Goal: Task Accomplishment & Management: Manage account settings

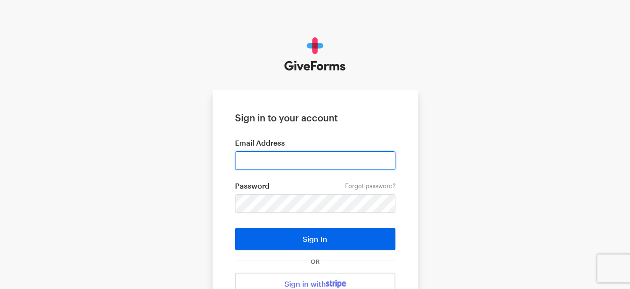
type input "[EMAIL_ADDRESS][DOMAIN_NAME]"
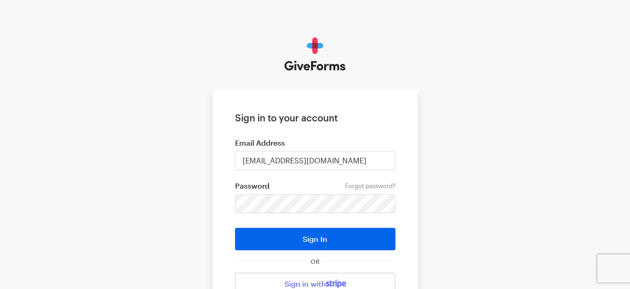
click at [552, 81] on div "Sign in to your account Email Address nanda.k@btqfinancial.com Forgot password?…" at bounding box center [315, 190] width 630 height 381
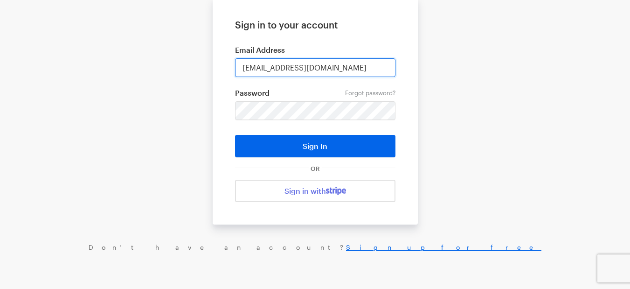
click at [335, 66] on input "[EMAIL_ADDRESS][DOMAIN_NAME]" at bounding box center [315, 67] width 160 height 19
click at [303, 44] on form "Sign in to your account Email Address nanda.k@btqfinancial.com Forgot password?…" at bounding box center [315, 111] width 205 height 228
click at [311, 53] on label "Email Address" at bounding box center [315, 49] width 160 height 9
click at [317, 67] on input "[EMAIL_ADDRESS][DOMAIN_NAME]" at bounding box center [315, 67] width 160 height 19
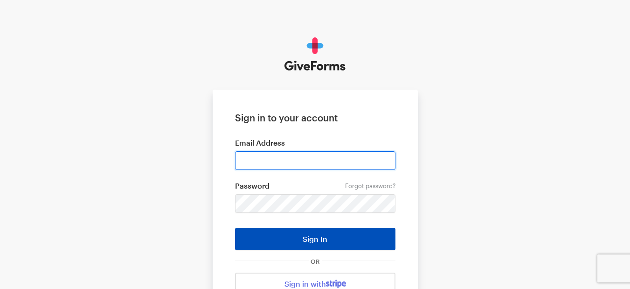
type input "[EMAIL_ADDRESS][DOMAIN_NAME]"
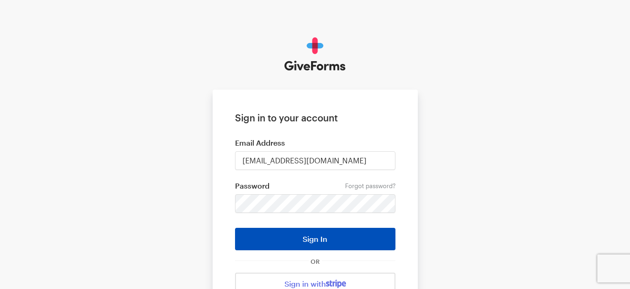
click at [328, 230] on button "Sign In" at bounding box center [315, 239] width 160 height 22
